Goal: Complete application form

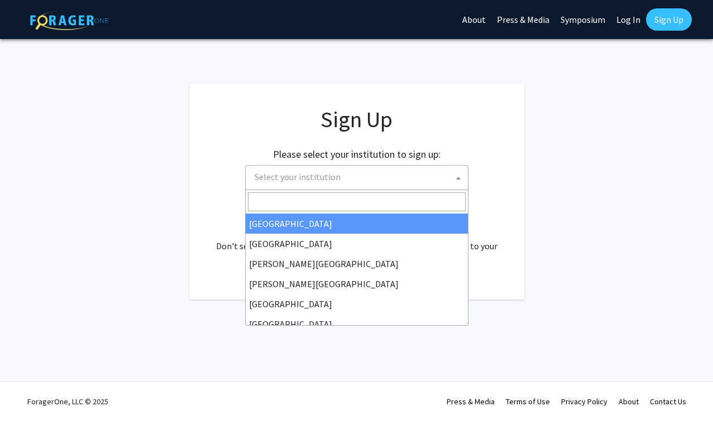
click at [421, 179] on span "Select your institution" at bounding box center [359, 177] width 218 height 23
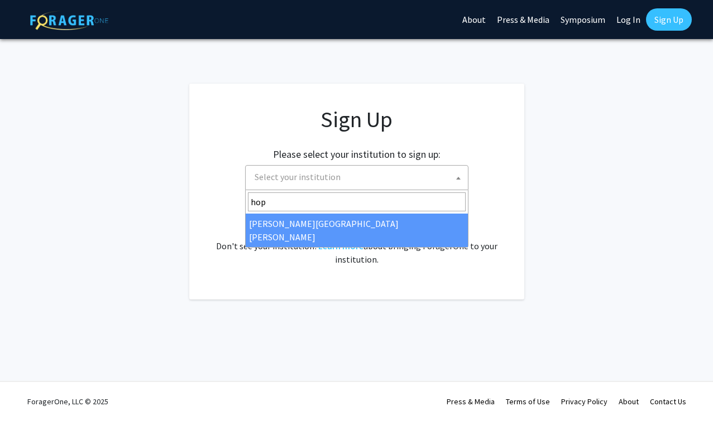
type input "hop"
select select "1"
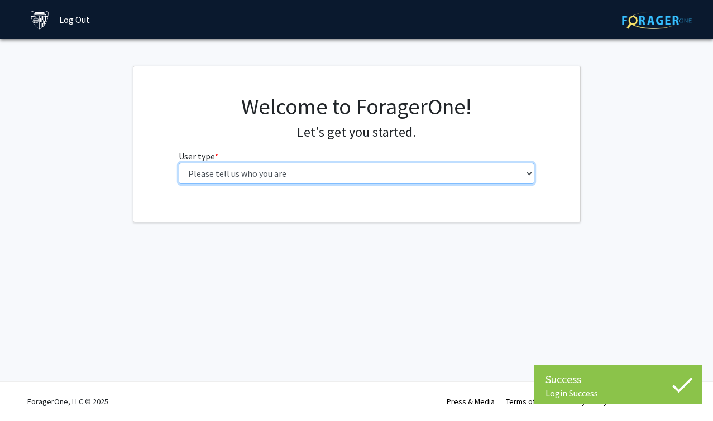
click at [428, 174] on select "Please tell us who you are Undergraduate Student Master's Student Doctoral Cand…" at bounding box center [357, 173] width 356 height 21
select select "2: masters"
click at [179, 163] on select "Please tell us who you are Undergraduate Student Master's Student Doctoral Cand…" at bounding box center [357, 173] width 356 height 21
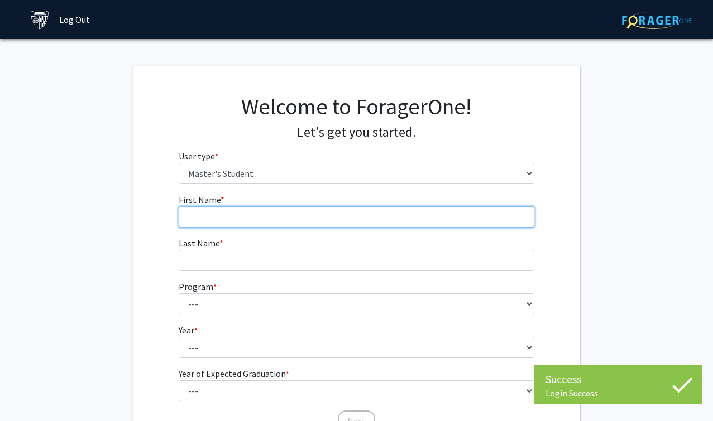
click at [423, 226] on input "First Name * required" at bounding box center [357, 217] width 356 height 21
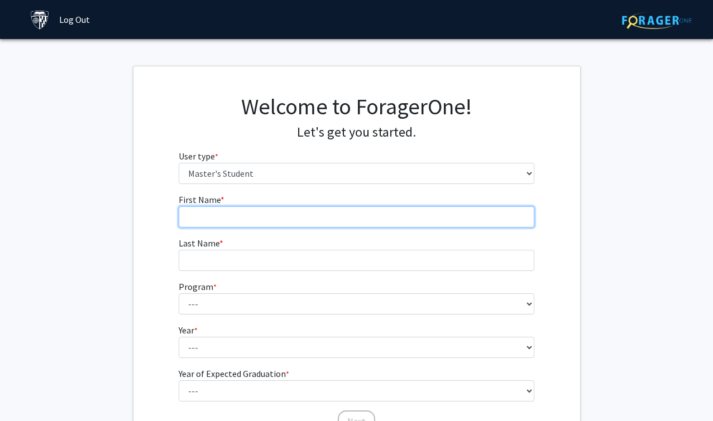
type input "Kexin"
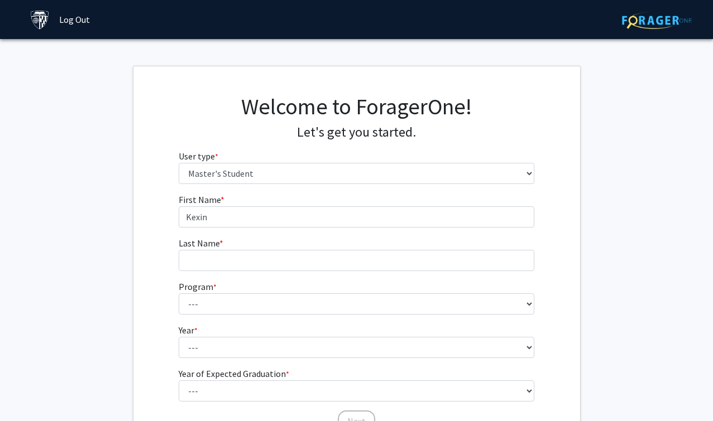
type input "Sun"
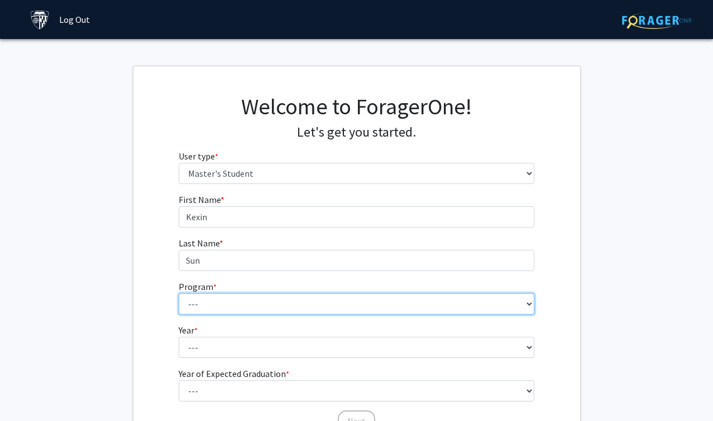
click at [296, 305] on select "--- Anatomy Education Applied and Computational Mathematics Applied Biomedical …" at bounding box center [357, 304] width 356 height 21
select select "23: 15"
click at [179, 294] on select "--- Anatomy Education Applied and Computational Mathematics Applied Biomedical …" at bounding box center [357, 304] width 356 height 21
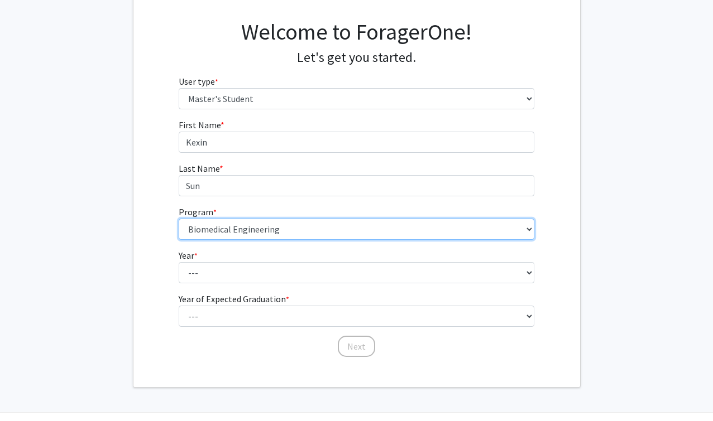
scroll to position [93, 0]
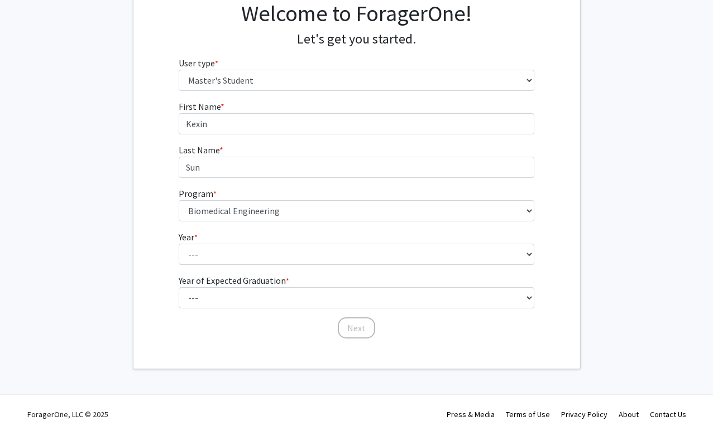
click at [292, 266] on form "First Name * required [PERSON_NAME] Last Name * required Sun Program * required…" at bounding box center [357, 214] width 356 height 229
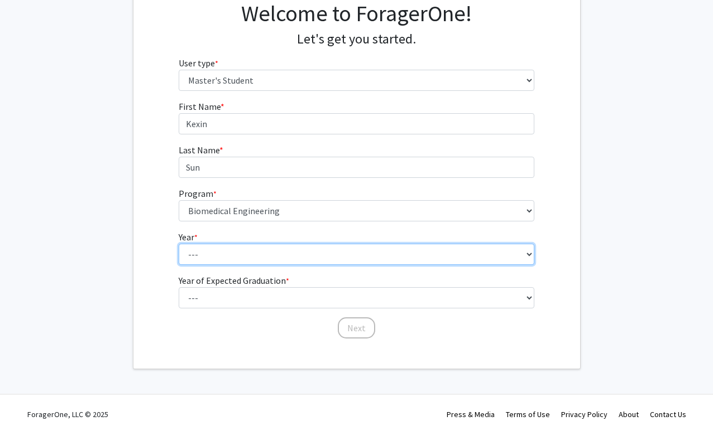
click at [291, 256] on select "--- First Year Second Year" at bounding box center [357, 254] width 356 height 21
select select "1: first_year"
click at [179, 244] on select "--- First Year Second Year" at bounding box center [357, 254] width 356 height 21
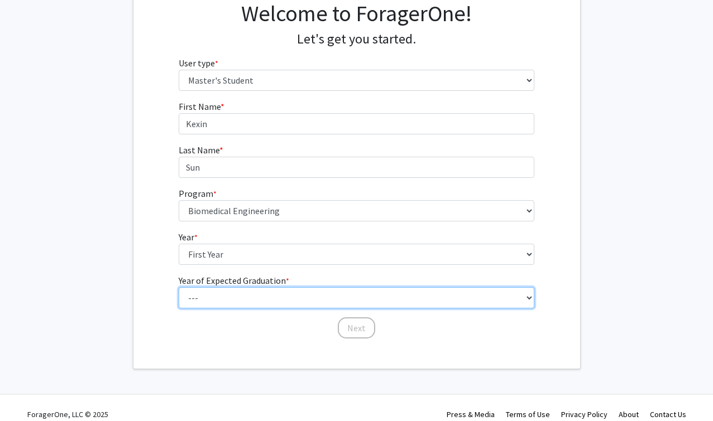
click at [271, 300] on select "--- 2025 2026 2027 2028 2029 2030 2031 2032 2033 2034" at bounding box center [357, 297] width 356 height 21
select select "3: 2027"
click at [179, 287] on select "--- 2025 2026 2027 2028 2029 2030 2031 2032 2033 2034" at bounding box center [357, 297] width 356 height 21
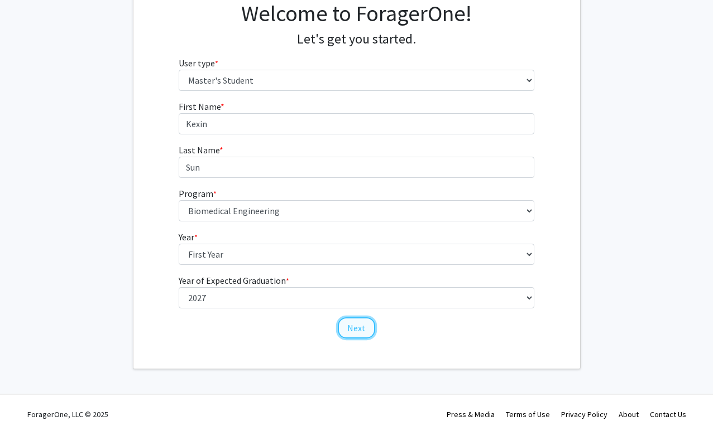
click at [360, 327] on button "Next" at bounding box center [356, 328] width 37 height 21
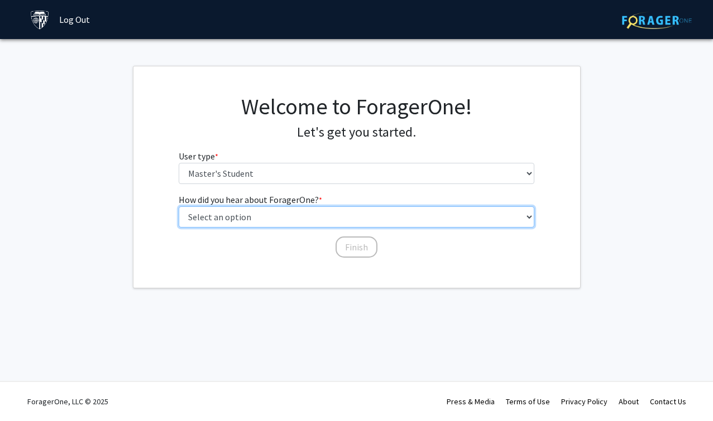
click at [327, 219] on select "Select an option Peer/student recommendation Faculty/staff recommendation Unive…" at bounding box center [357, 217] width 356 height 21
select select "3: university_website"
click at [179, 207] on select "Select an option Peer/student recommendation Faculty/staff recommendation Unive…" at bounding box center [357, 217] width 356 height 21
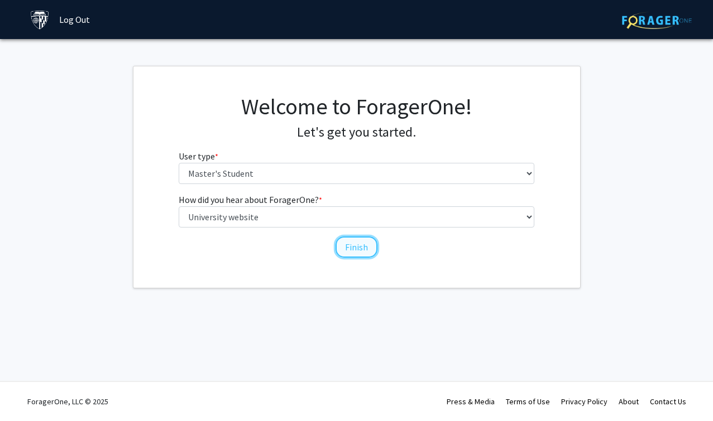
click at [347, 244] on button "Finish" at bounding box center [356, 247] width 42 height 21
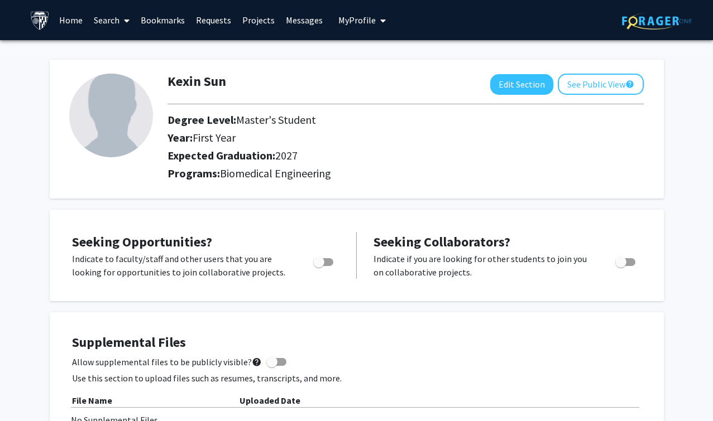
click at [76, 21] on link "Home" at bounding box center [71, 20] width 35 height 39
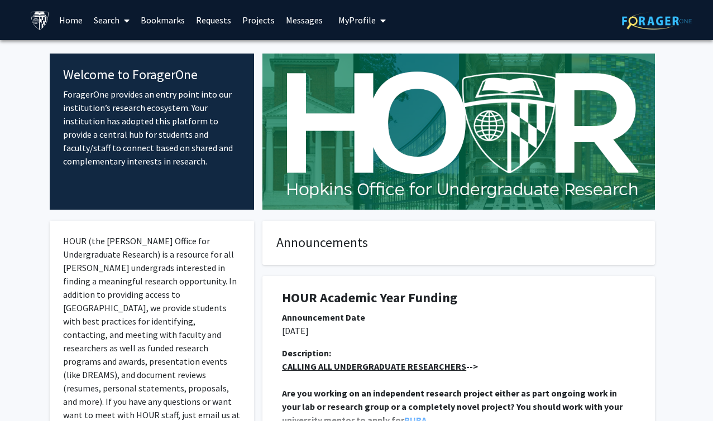
click at [115, 22] on link "Search" at bounding box center [111, 20] width 47 height 39
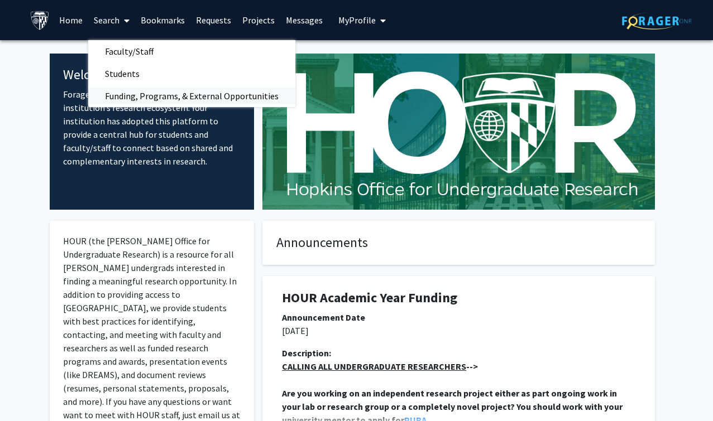
click at [128, 97] on span "Funding, Programs, & External Opportunities" at bounding box center [191, 96] width 207 height 22
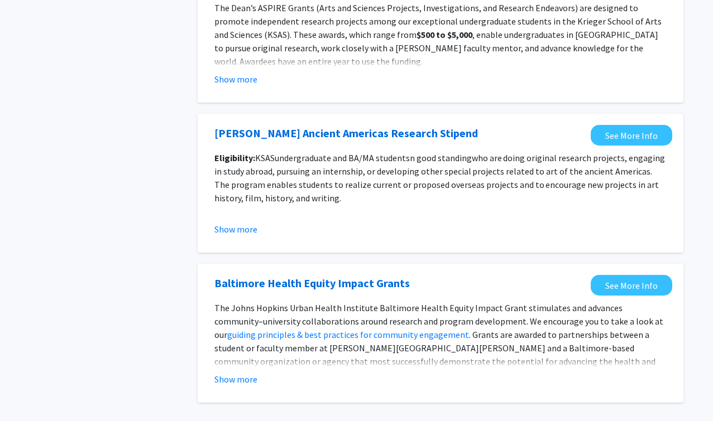
scroll to position [1254, 0]
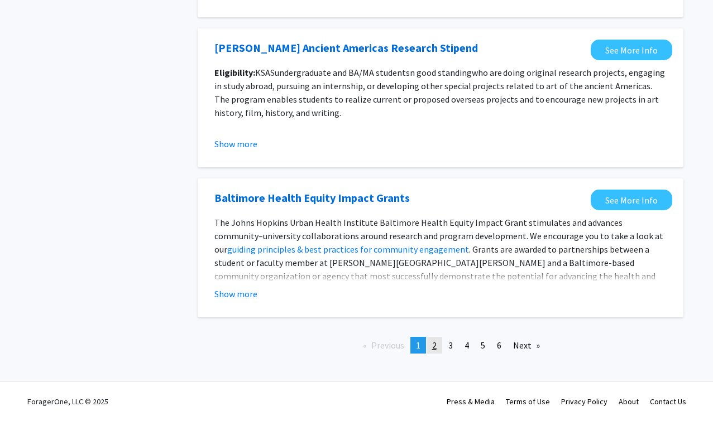
click at [438, 350] on link "page 2" at bounding box center [434, 345] width 16 height 17
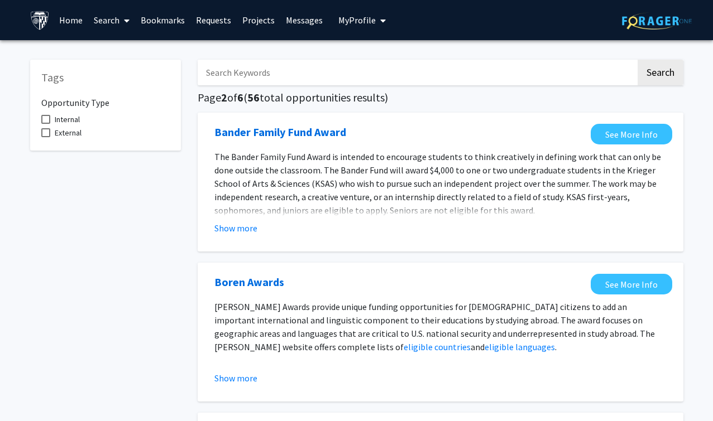
click at [254, 22] on link "Projects" at bounding box center [259, 20] width 44 height 39
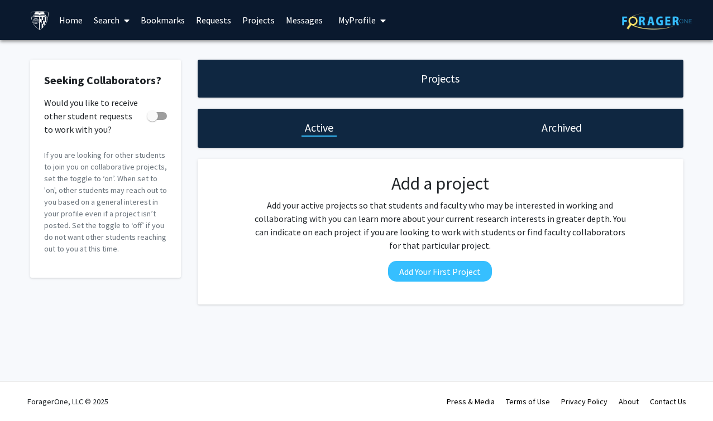
click at [212, 20] on link "Requests" at bounding box center [213, 20] width 46 height 39
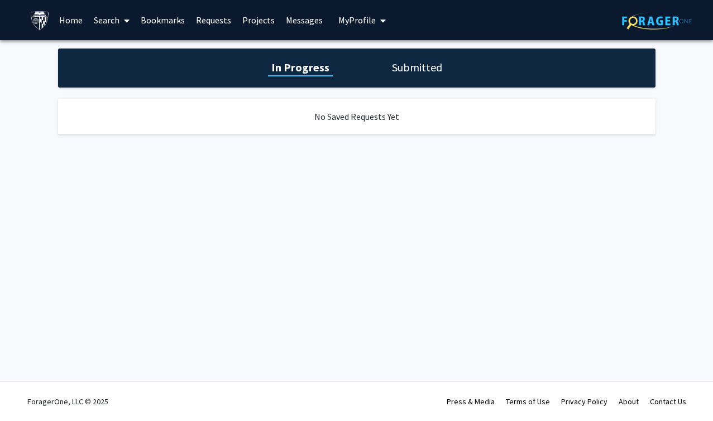
click at [161, 20] on link "Bookmarks" at bounding box center [162, 20] width 55 height 39
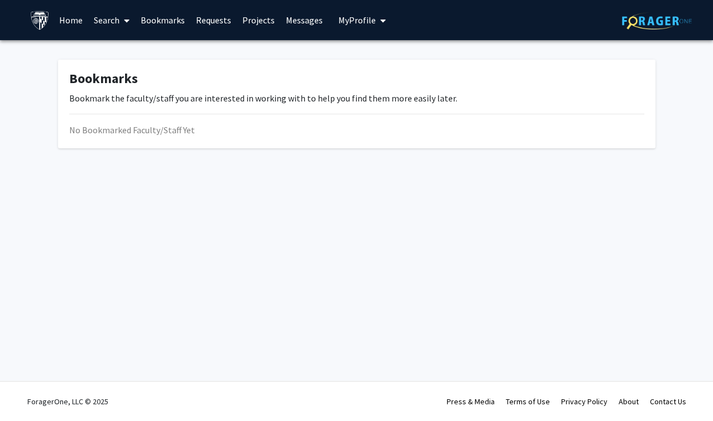
click at [126, 24] on icon at bounding box center [127, 20] width 6 height 9
